Goal: Manage account settings

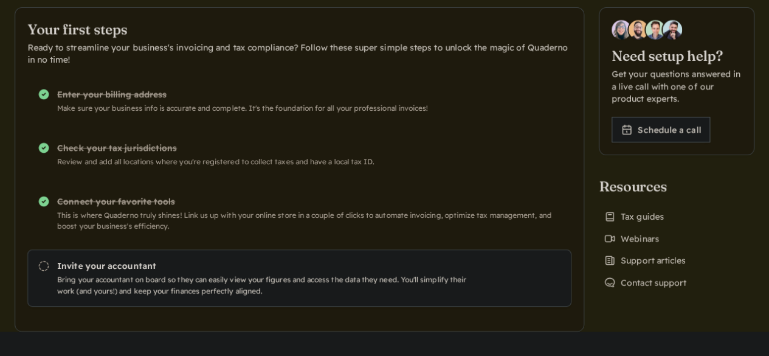
scroll to position [184, 0]
